Goal: Transaction & Acquisition: Purchase product/service

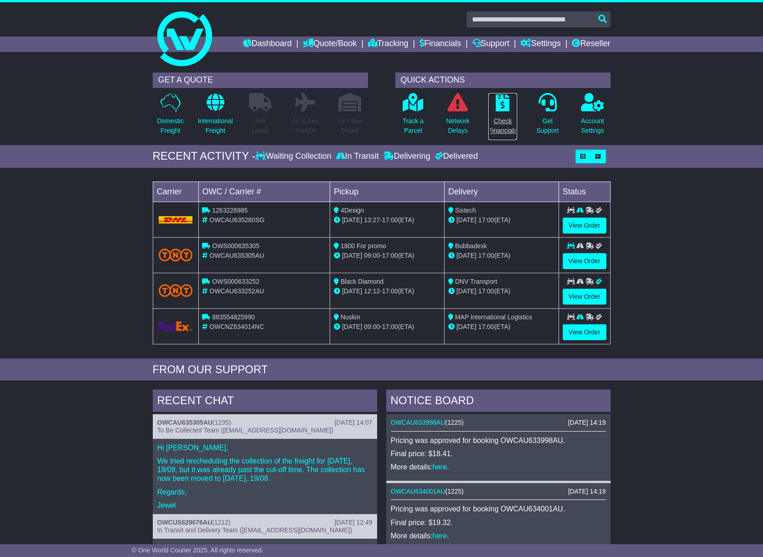
click at [503, 119] on p "Check Financials" at bounding box center [503, 125] width 29 height 19
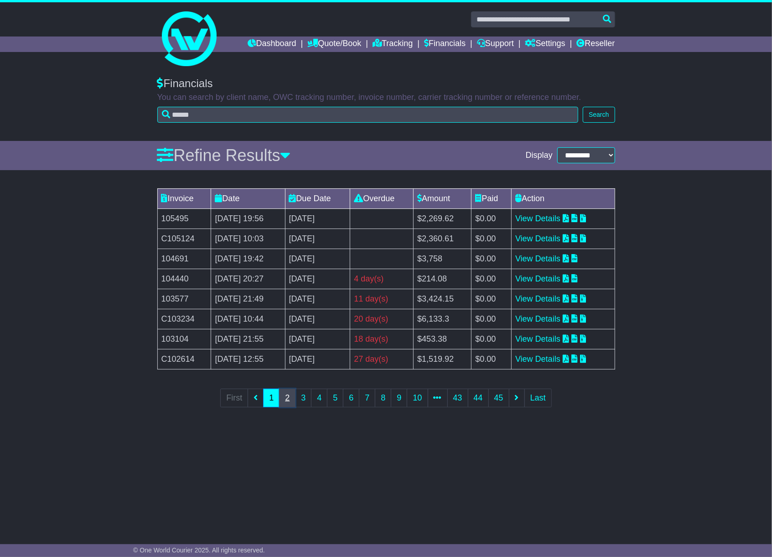
click at [285, 396] on link "2" at bounding box center [287, 398] width 16 height 19
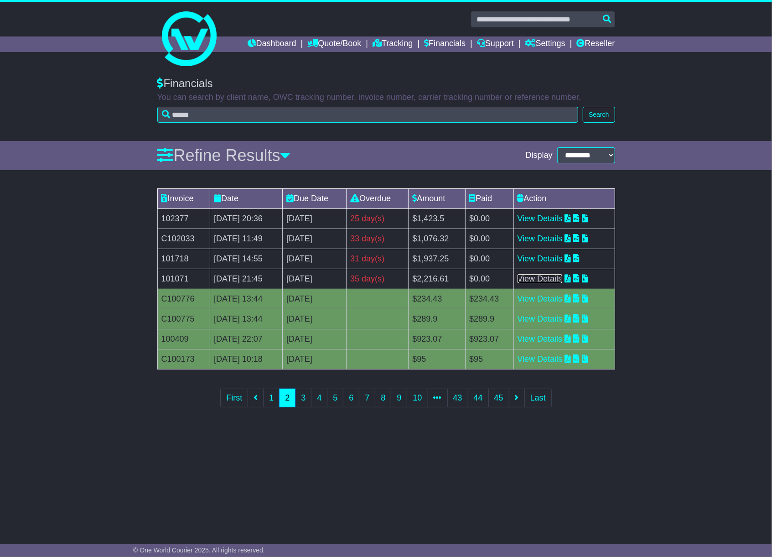
click at [549, 282] on link "View Details" at bounding box center [540, 278] width 45 height 9
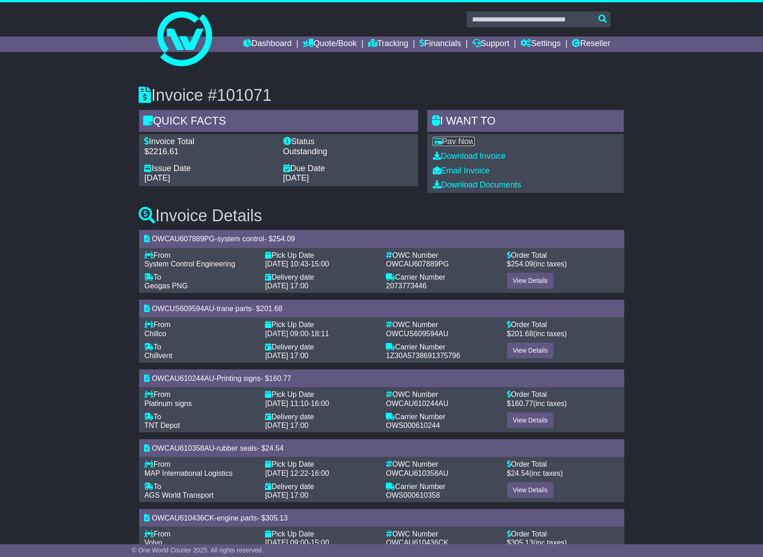
click at [468, 140] on link "Pay Now" at bounding box center [454, 141] width 42 height 9
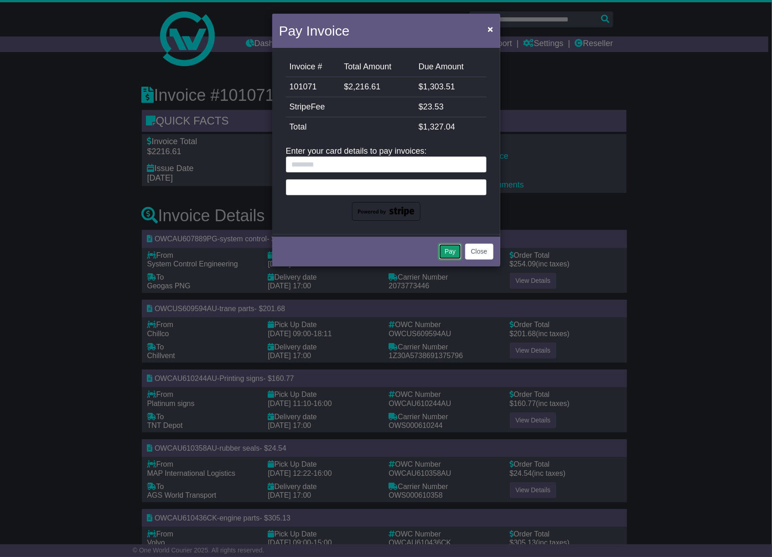
click at [451, 250] on button "Pay" at bounding box center [450, 252] width 23 height 16
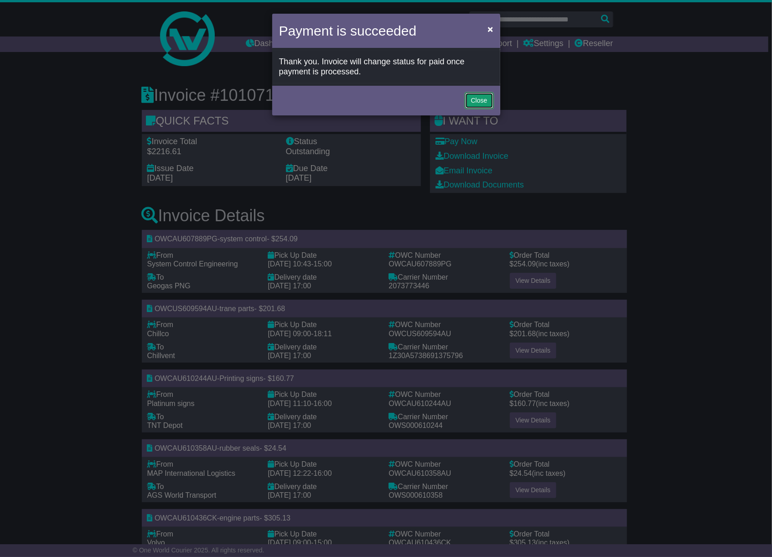
click at [477, 99] on button "Close" at bounding box center [479, 101] width 28 height 16
